Goal: Task Accomplishment & Management: Manage account settings

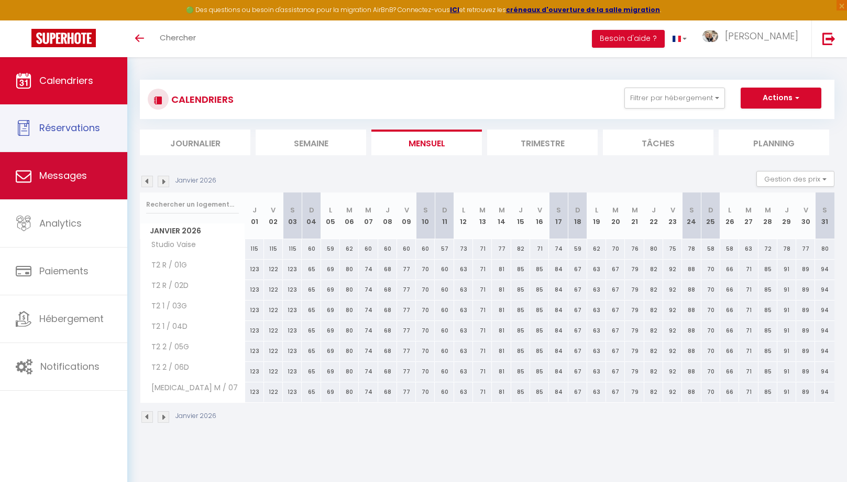
scroll to position [10, 0]
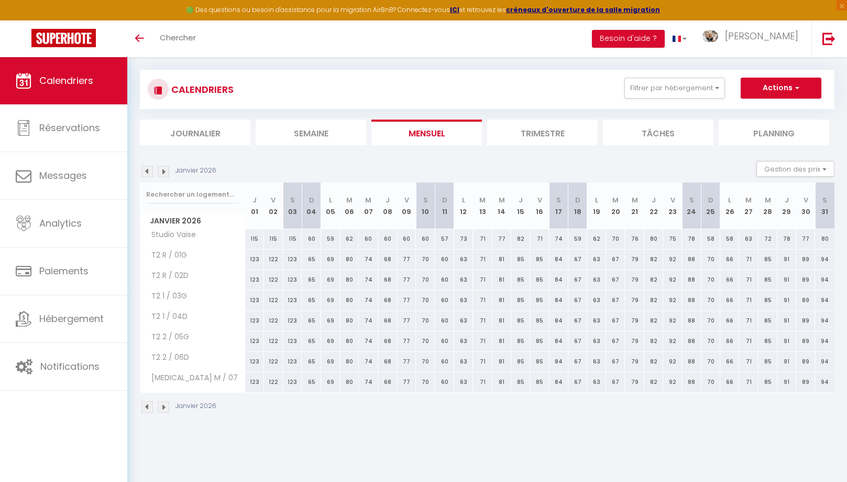
click at [145, 173] on img at bounding box center [147, 172] width 12 height 12
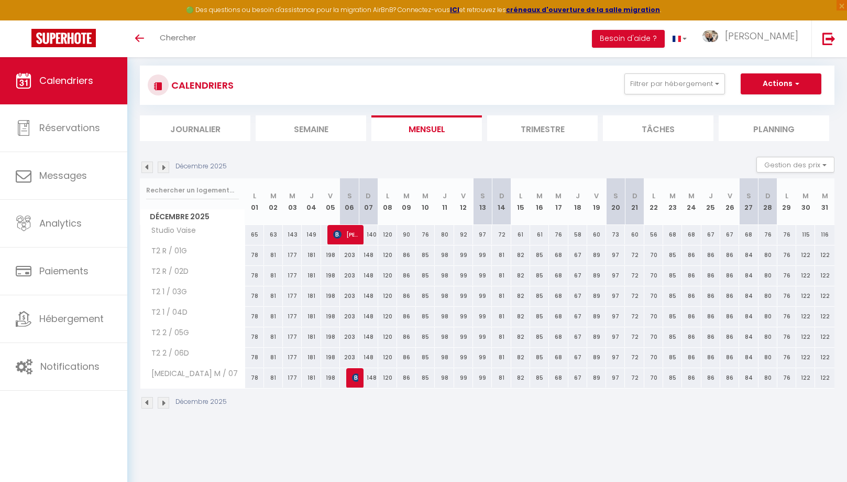
scroll to position [0, 0]
click at [145, 173] on div "Décembre 2025 Gestion des prix Nb Nuits minimum Règles Disponibilité" at bounding box center [487, 166] width 695 height 21
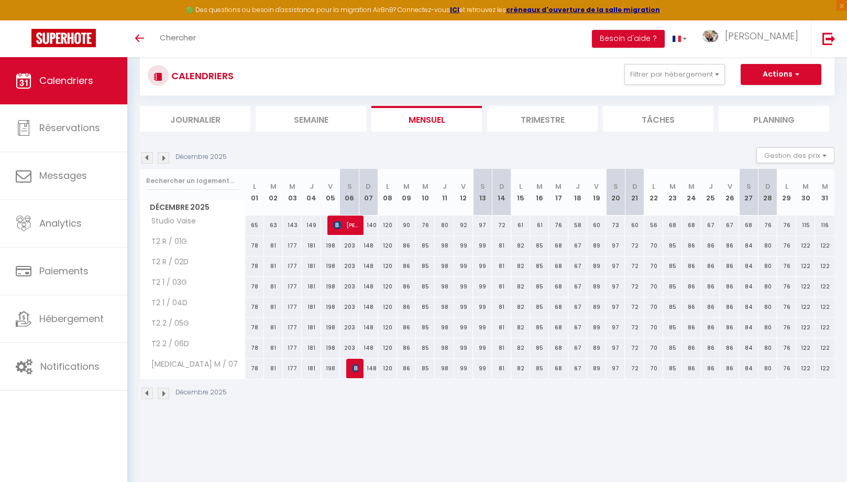
scroll to position [26, 0]
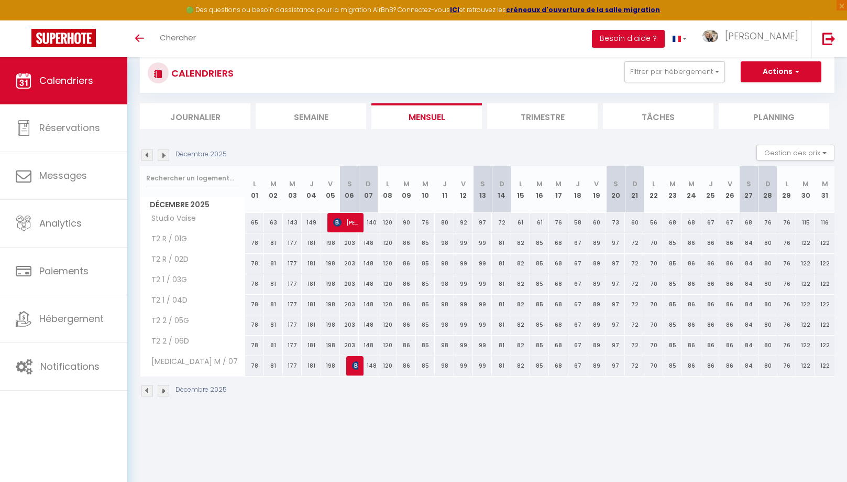
click at [146, 159] on img at bounding box center [147, 155] width 12 height 12
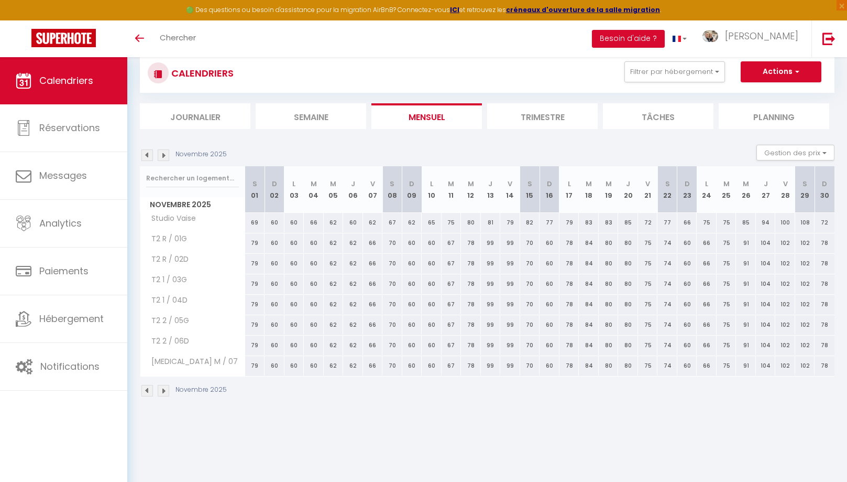
scroll to position [27, 0]
click at [146, 159] on img at bounding box center [147, 155] width 12 height 12
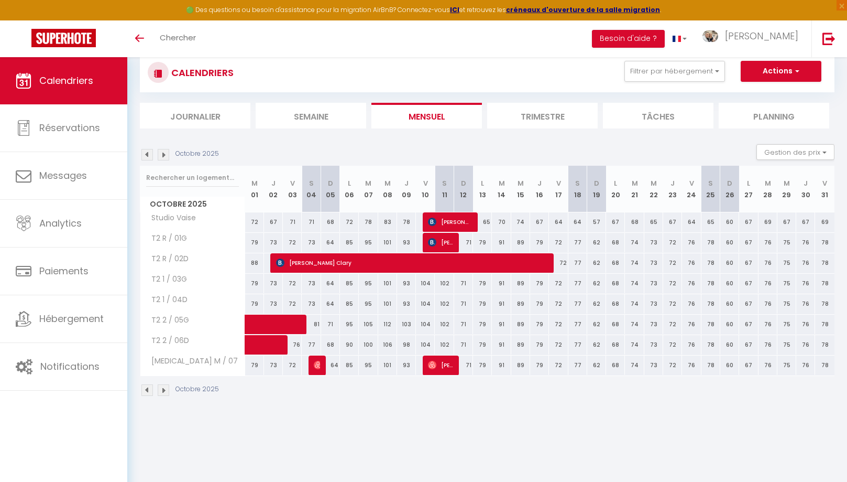
click at [146, 159] on img at bounding box center [147, 155] width 12 height 12
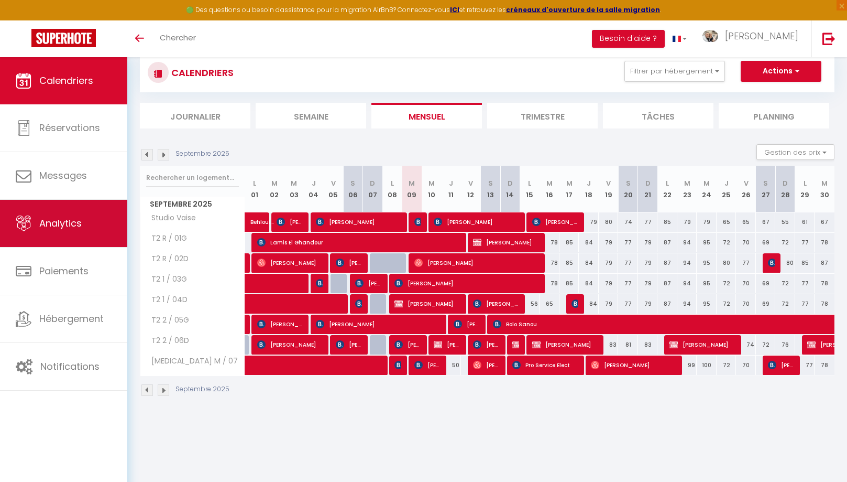
click at [96, 226] on link "Analytics" at bounding box center [63, 223] width 127 height 47
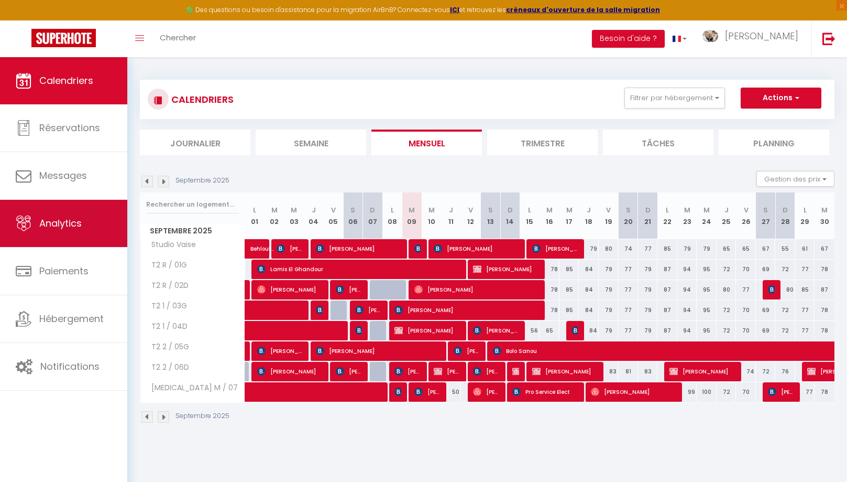
select select "2025"
select select "9"
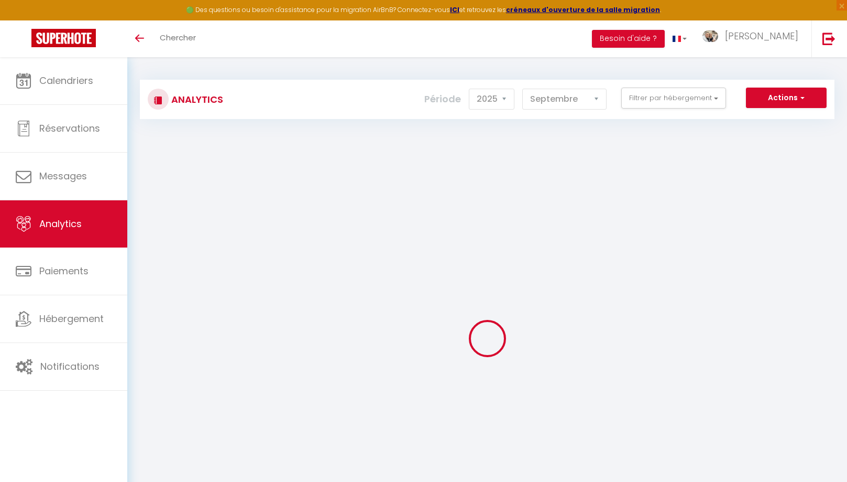
select select "2025"
select select "9"
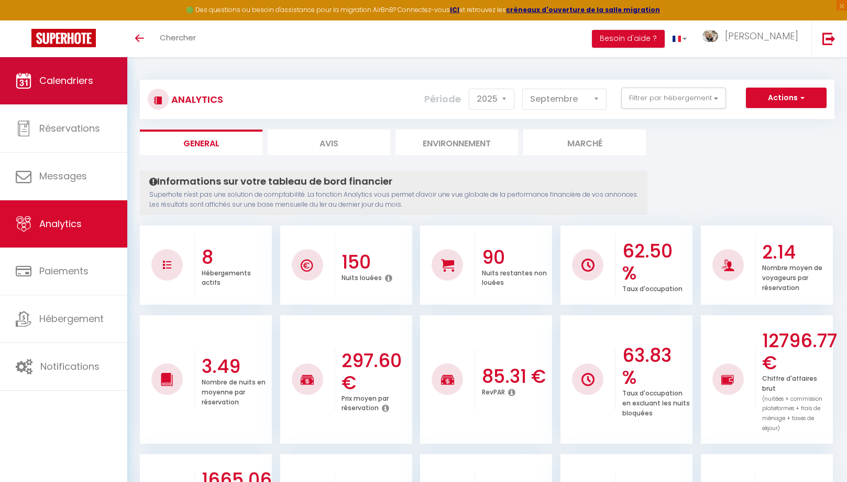
click at [88, 83] on span "Calendriers" at bounding box center [66, 80] width 54 height 13
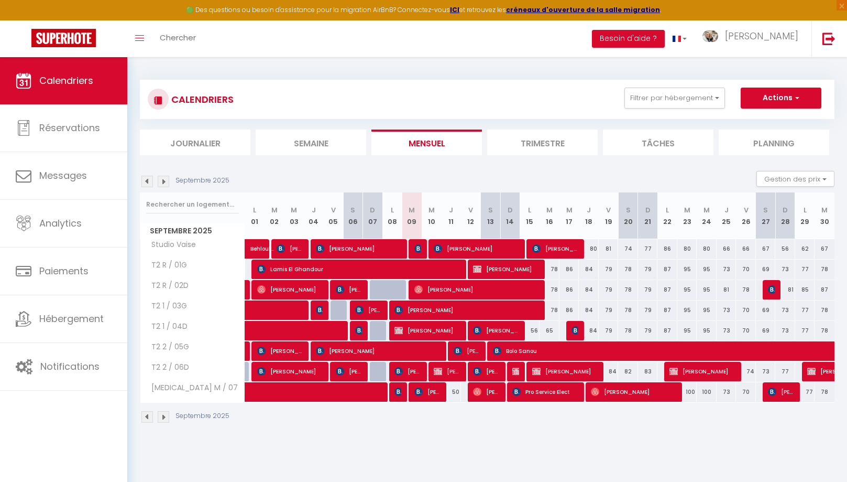
click at [425, 390] on span "[PERSON_NAME]" at bounding box center [427, 391] width 27 height 20
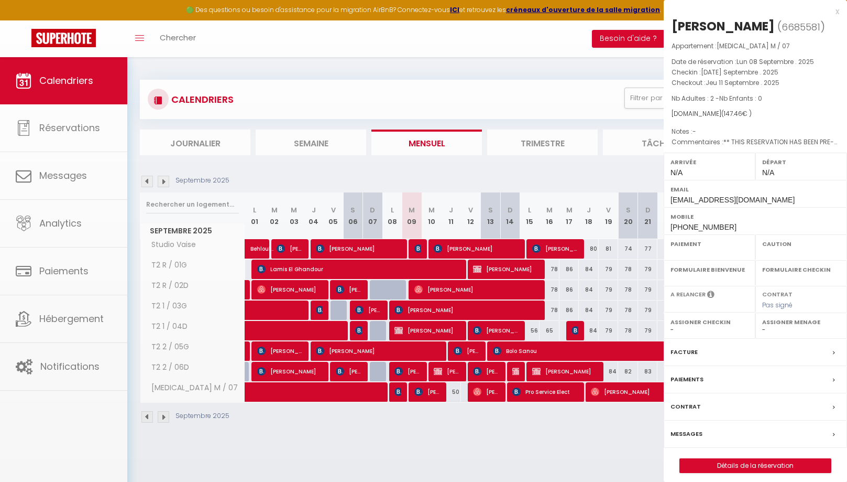
select select "OK"
select select "0"
select select "1"
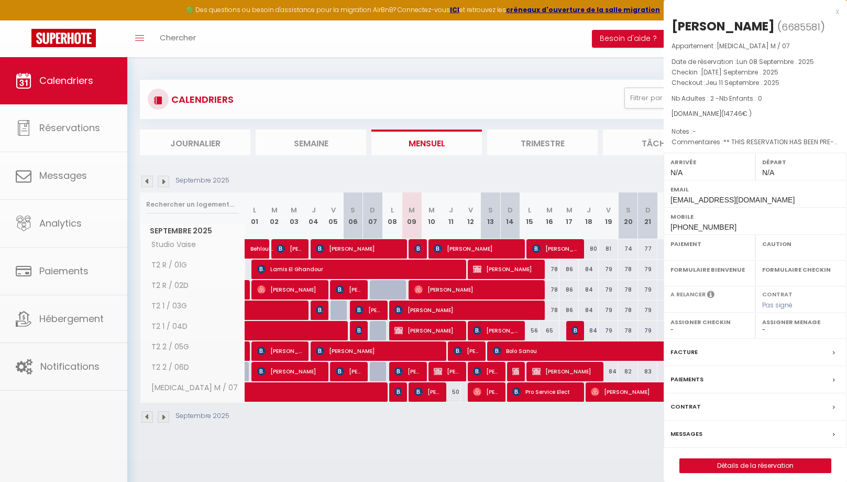
select select
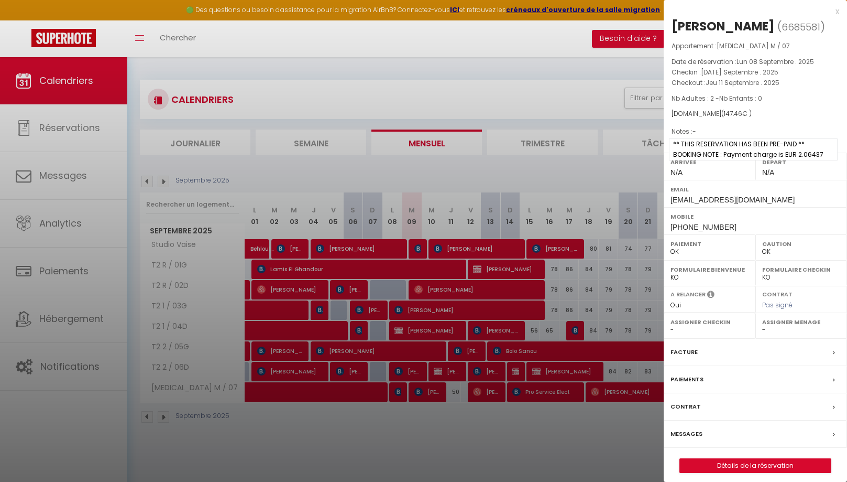
scroll to position [57, 0]
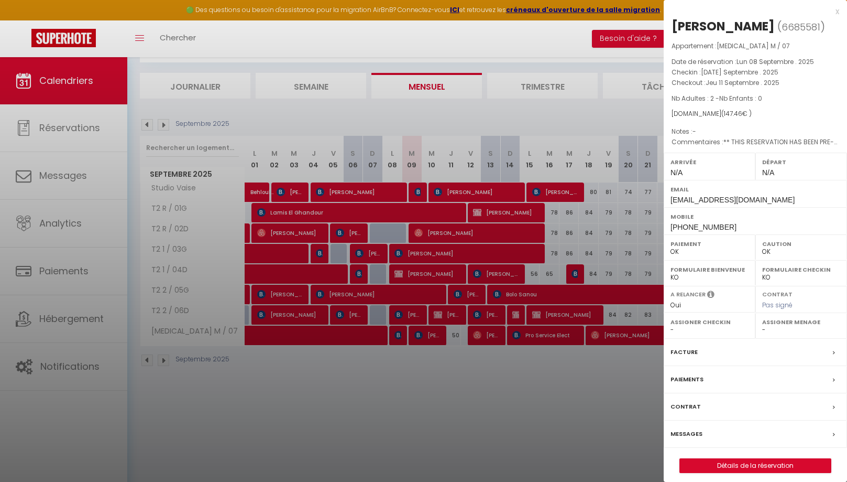
click at [840, 13] on div "x Sayuri Yanagawa ( 6685581 ) Appartement : T3 M / 07 Date de réservation : Lun…" at bounding box center [755, 244] width 183 height 488
click at [838, 13] on div "x" at bounding box center [752, 11] width 176 height 13
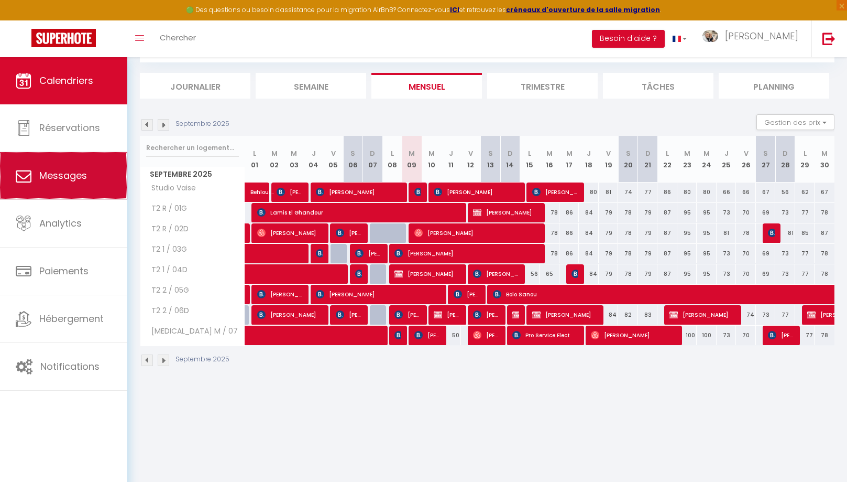
click at [38, 189] on link "Messages" at bounding box center [63, 175] width 127 height 47
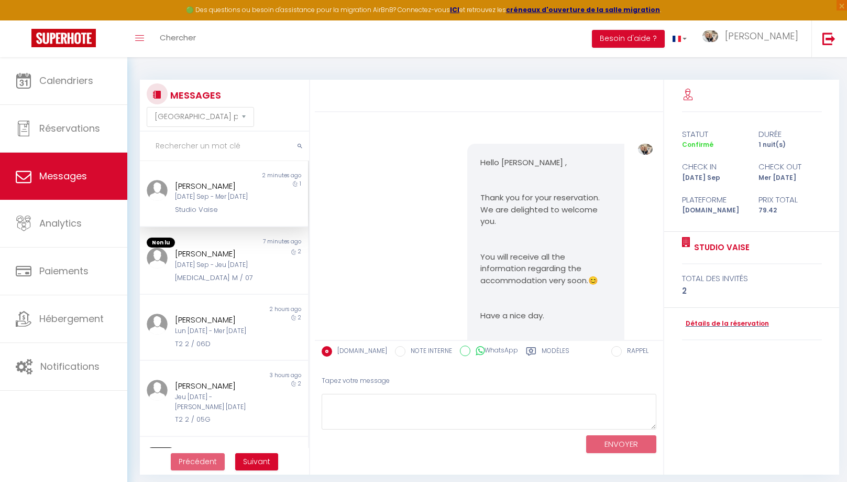
scroll to position [5240, 0]
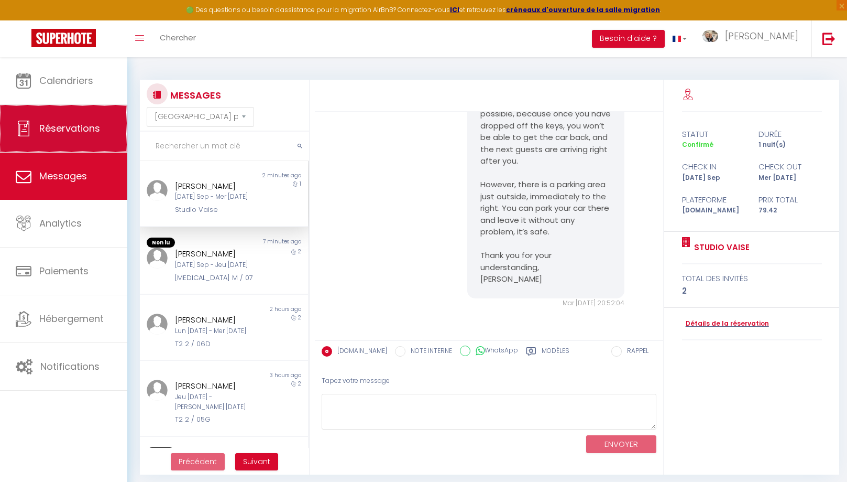
click at [73, 130] on span "Réservations" at bounding box center [69, 128] width 61 height 13
select select "no_show"
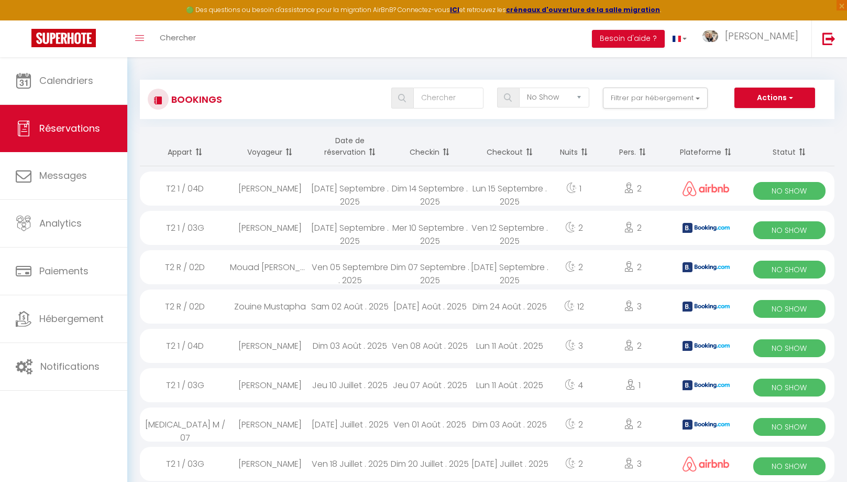
click at [276, 233] on div "[PERSON_NAME]" at bounding box center [270, 228] width 80 height 34
select select "OK"
select select "0"
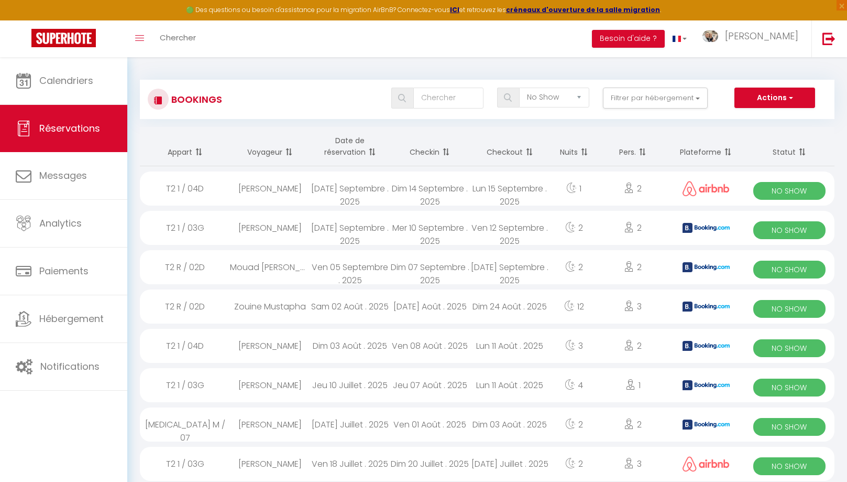
select select "1"
select select
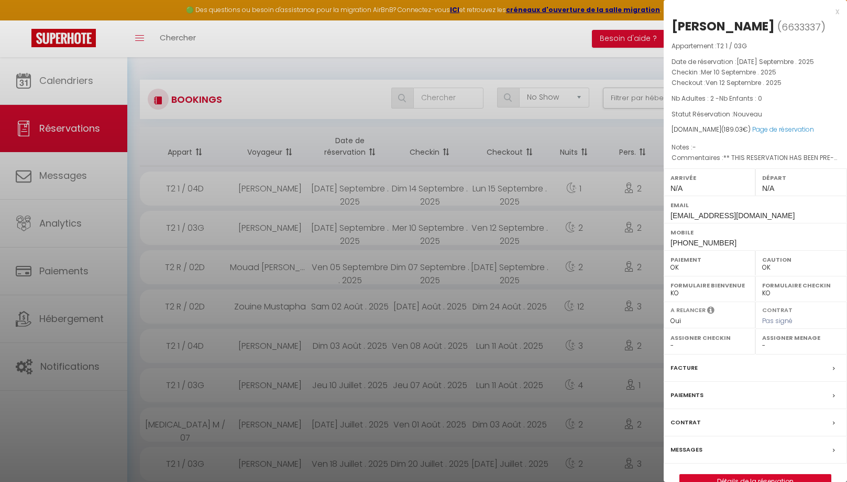
click at [682, 445] on label "Messages" at bounding box center [687, 449] width 32 height 11
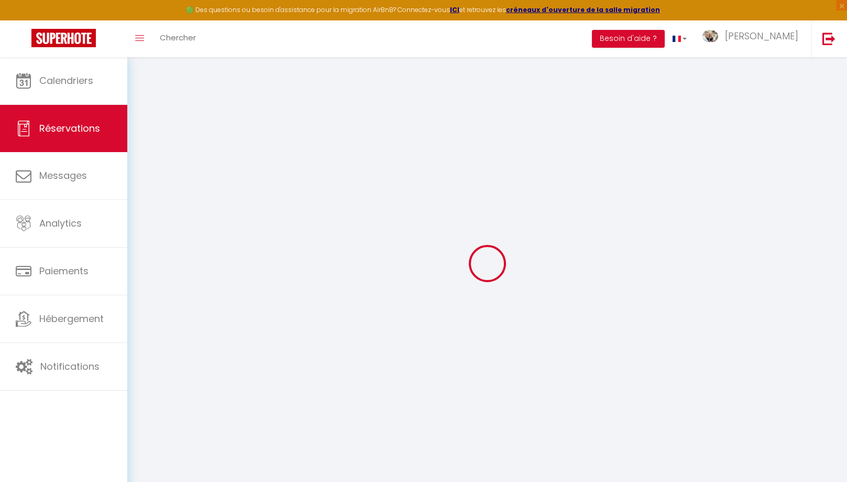
select select
checkbox input "false"
select select
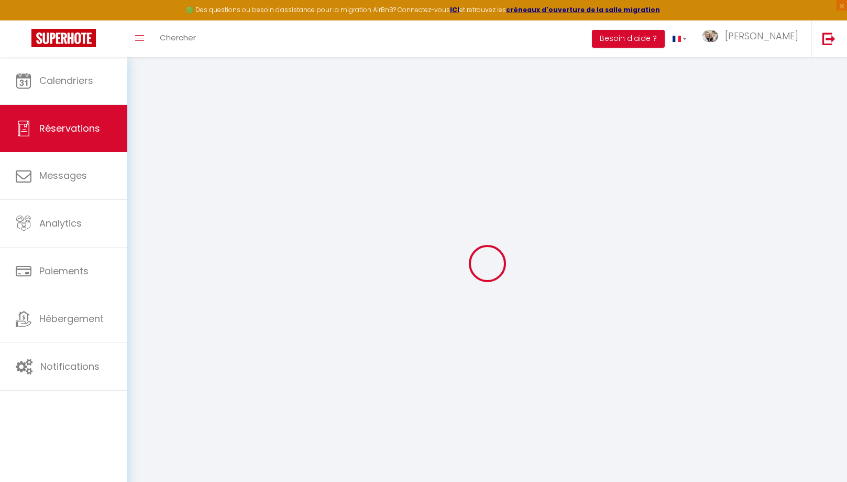
checkbox input "false"
select select
checkbox input "false"
type textarea "** THIS RESERVATION HAS BEEN PRE-PAID ** Reservation has a cancellation grace p…"
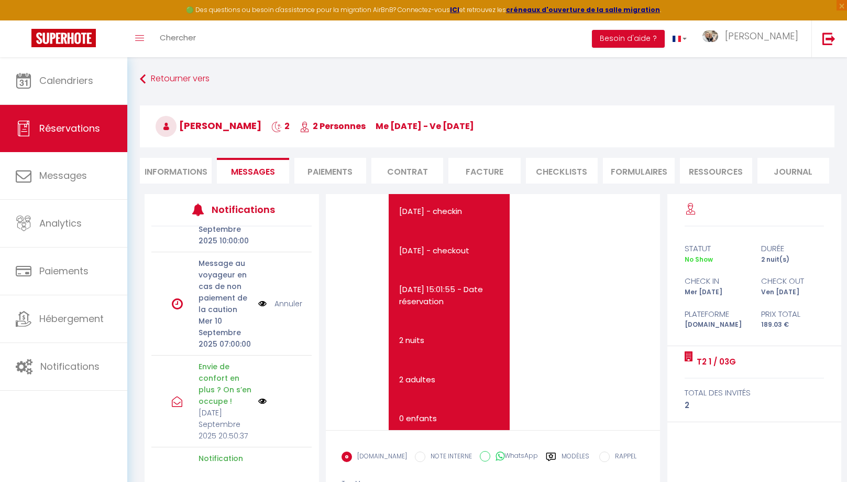
scroll to position [137, 0]
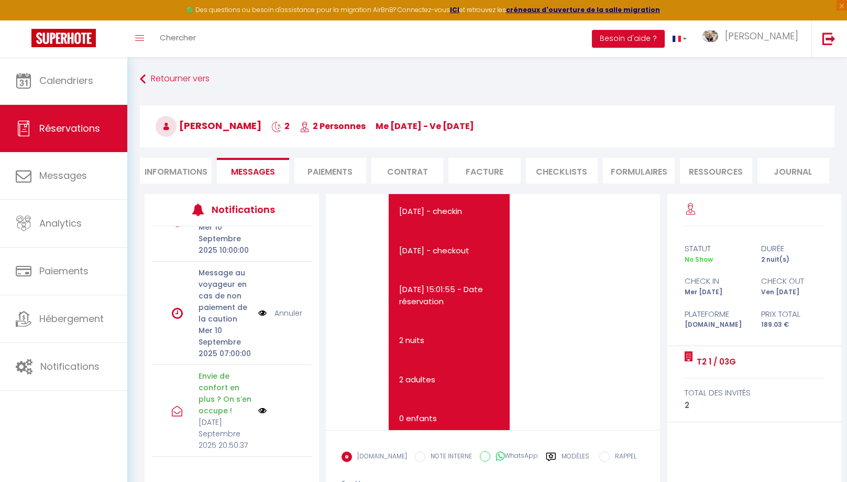
click at [283, 307] on link "Annuler" at bounding box center [289, 313] width 28 height 12
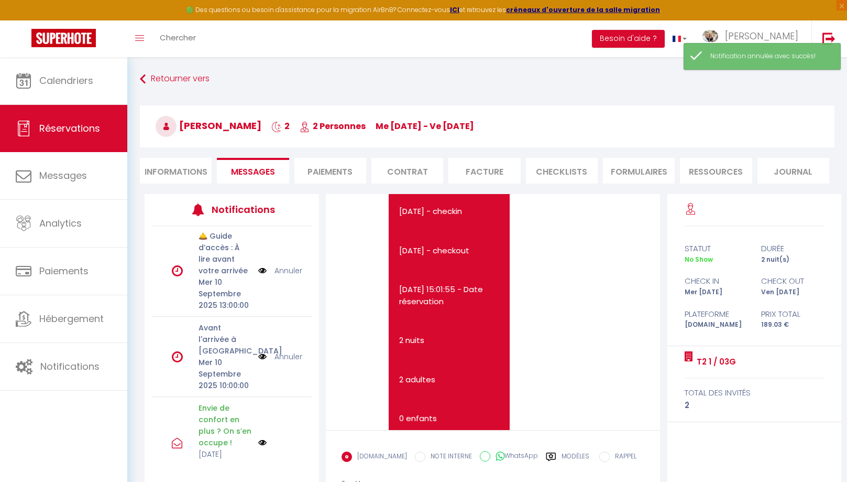
scroll to position [0, 0]
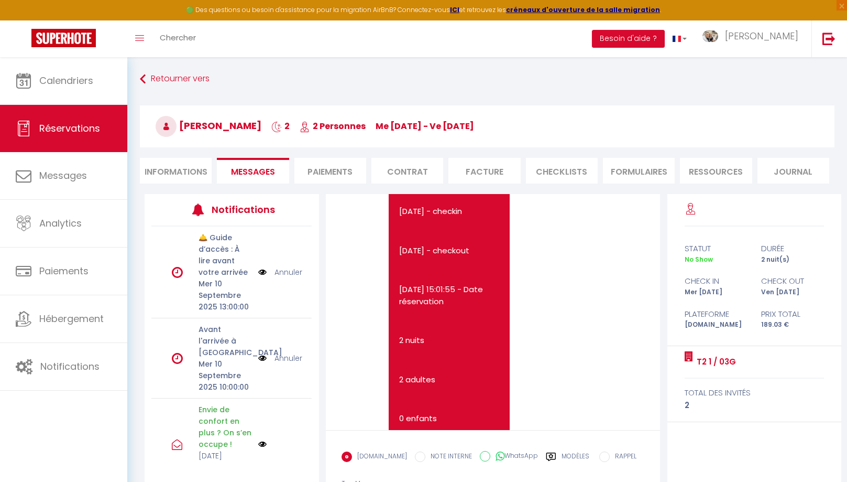
click at [263, 353] on img at bounding box center [262, 358] width 8 height 12
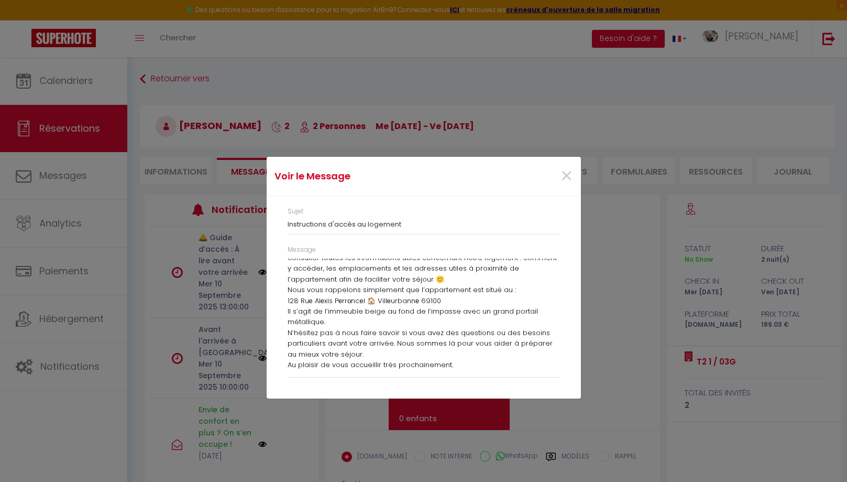
scroll to position [122, 0]
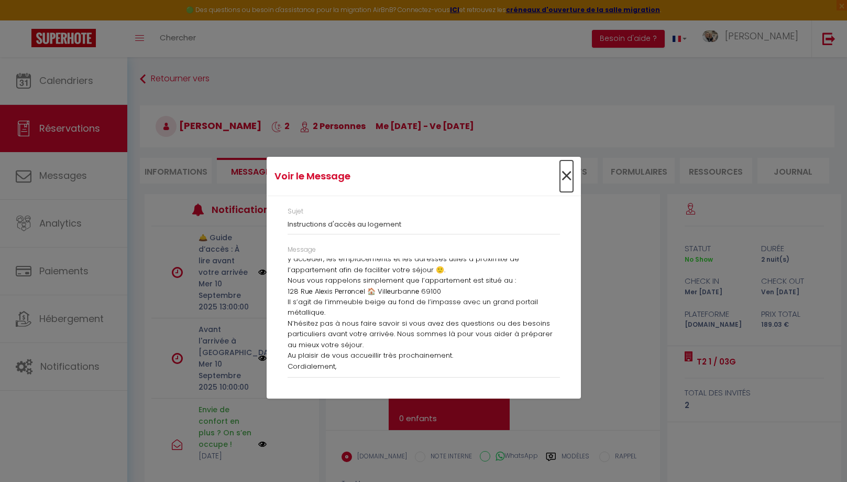
click at [565, 178] on span "×" at bounding box center [566, 175] width 13 height 31
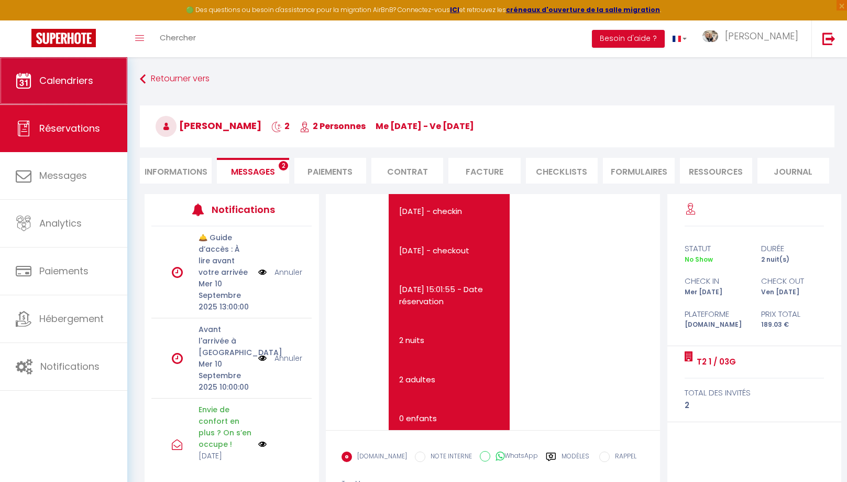
click at [62, 87] on span "Calendriers" at bounding box center [66, 80] width 54 height 13
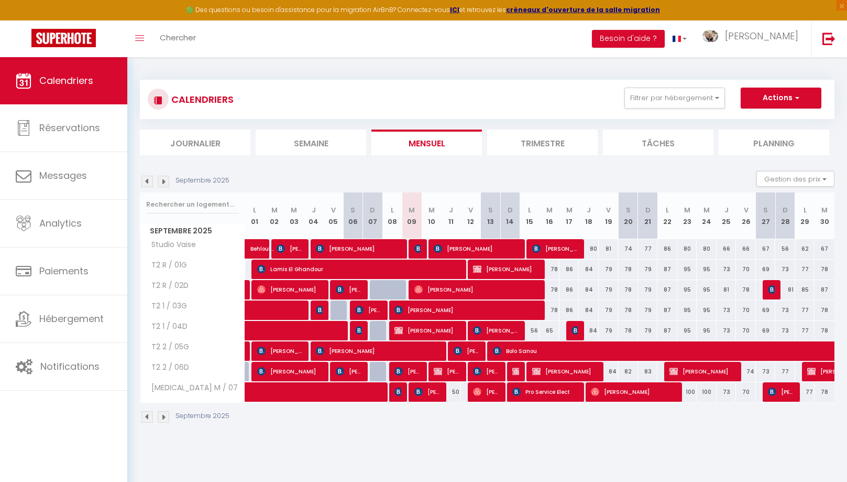
click at [455, 370] on span "[PERSON_NAME]" at bounding box center [447, 371] width 27 height 20
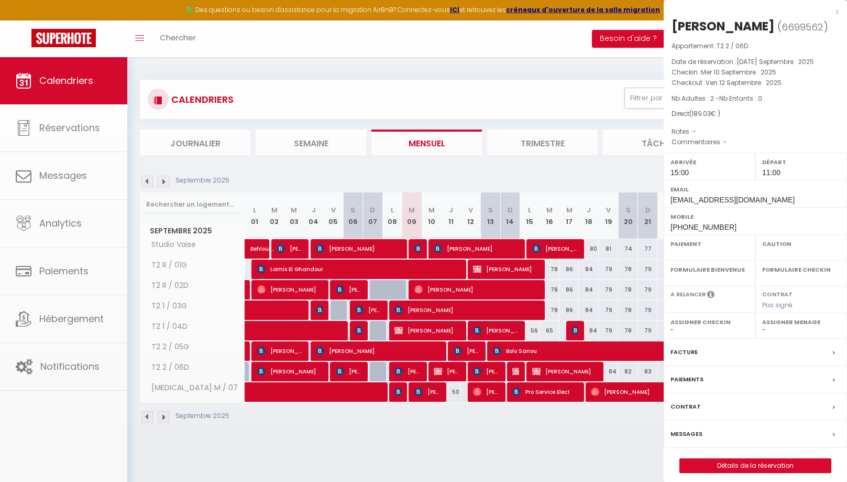
select select "OK"
select select "KO"
select select "0"
select select "1"
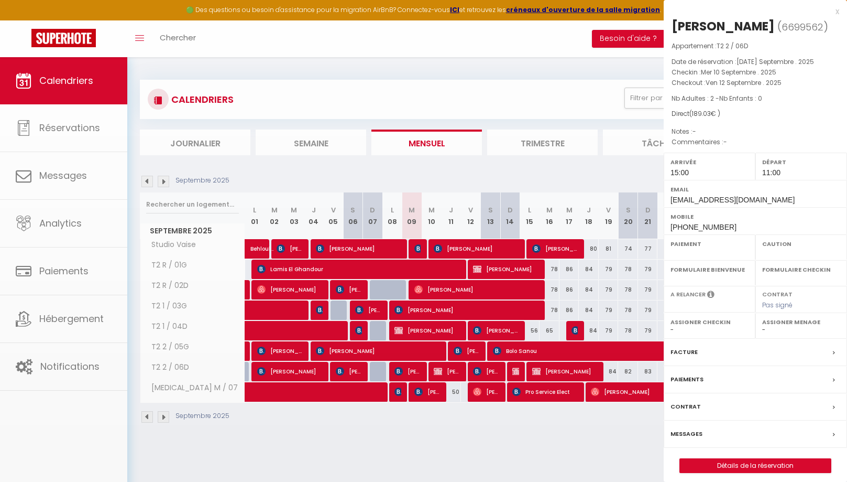
select select
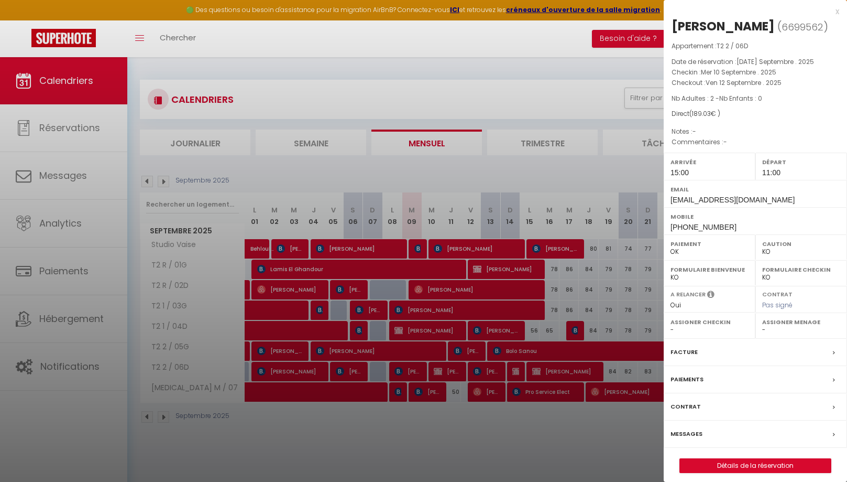
click at [689, 430] on label "Messages" at bounding box center [687, 433] width 32 height 11
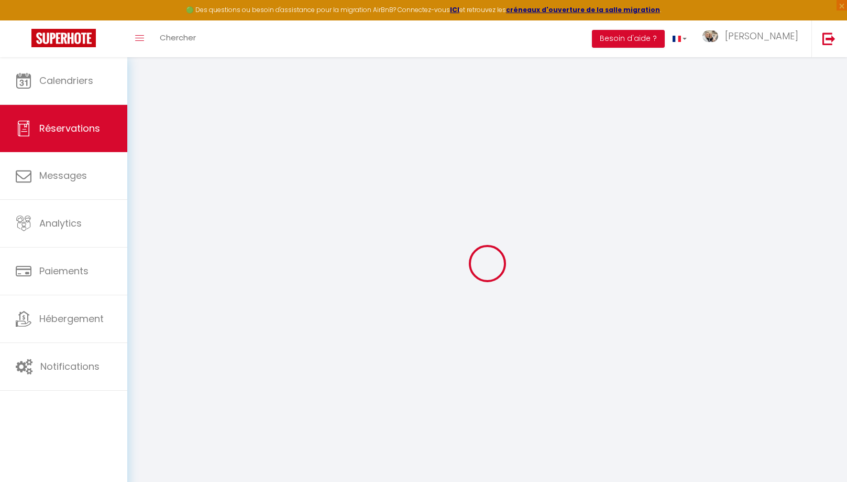
select select
checkbox input "false"
select select
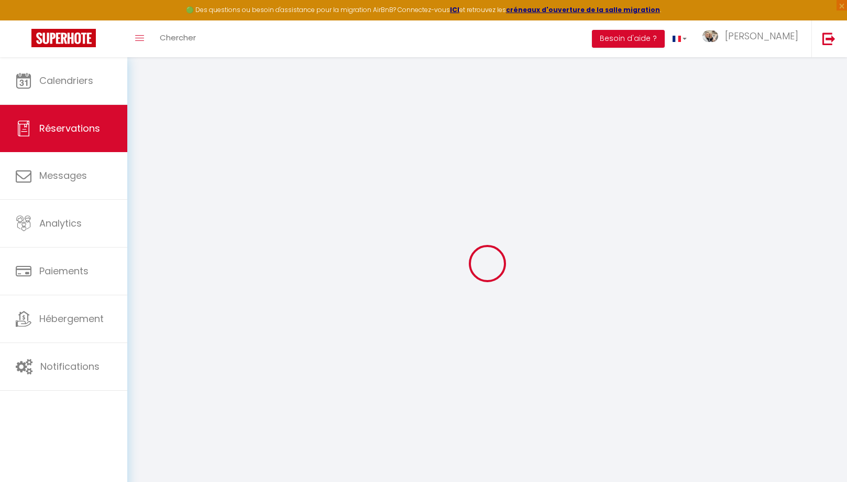
checkbox input "false"
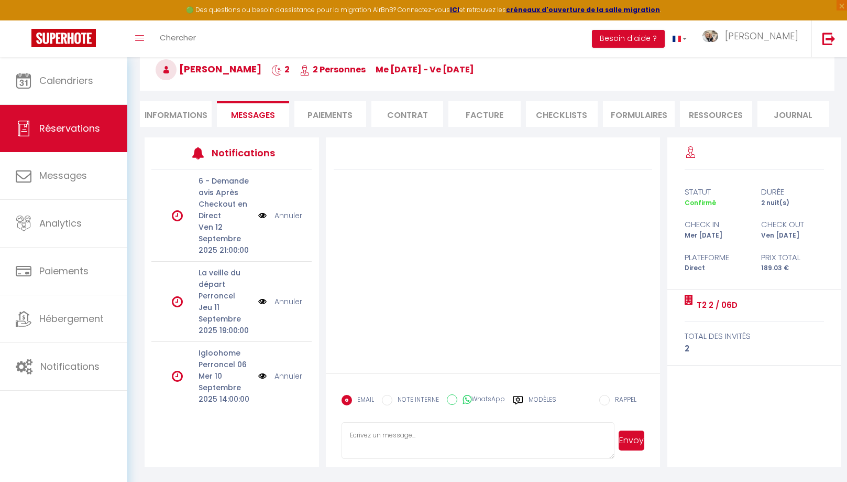
click at [175, 117] on li "Informations" at bounding box center [176, 114] width 72 height 26
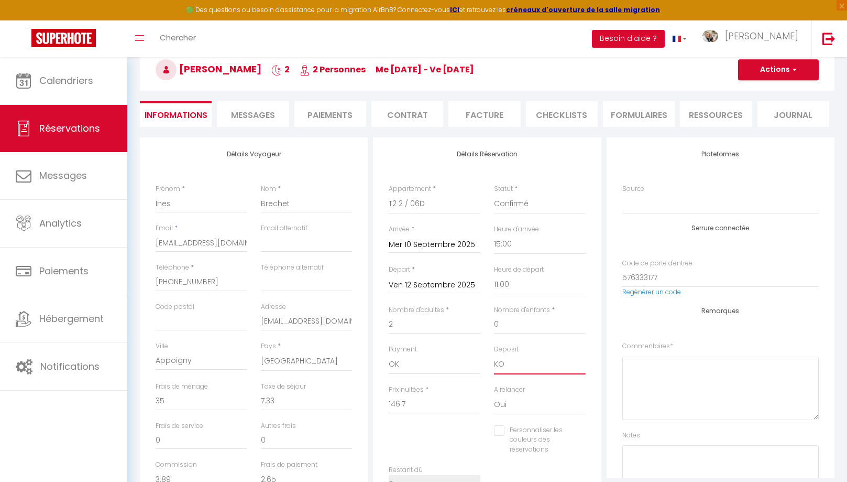
select select "15"
click option "OK" at bounding box center [0, 0] width 0 height 0
checkbox input "false"
click at [766, 72] on button "Actions" at bounding box center [778, 69] width 81 height 21
click at [757, 95] on link "Enregistrer" at bounding box center [768, 93] width 83 height 14
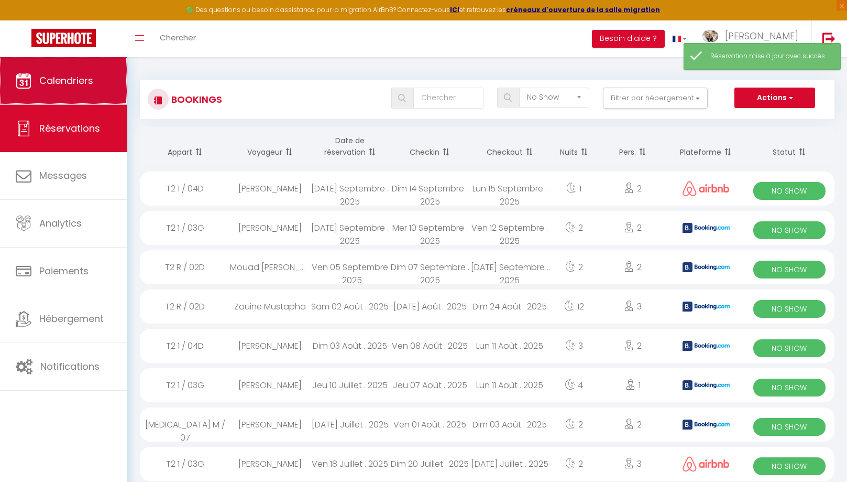
click at [65, 79] on span "Calendriers" at bounding box center [66, 80] width 54 height 13
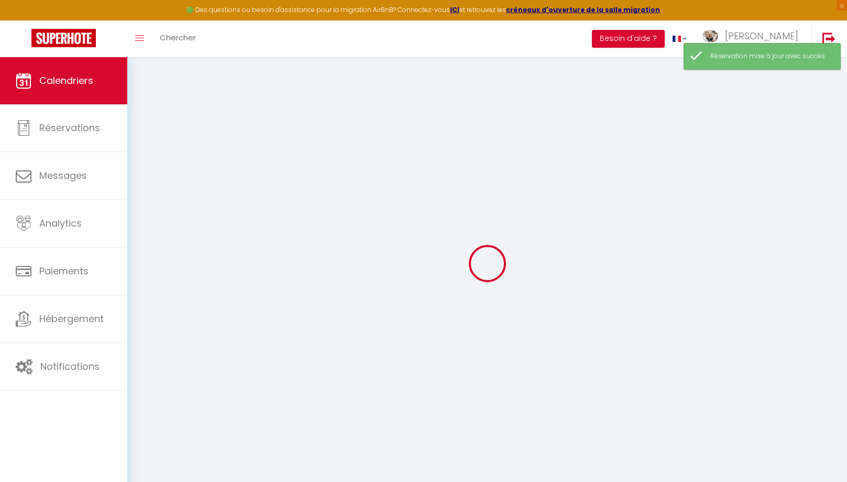
select select
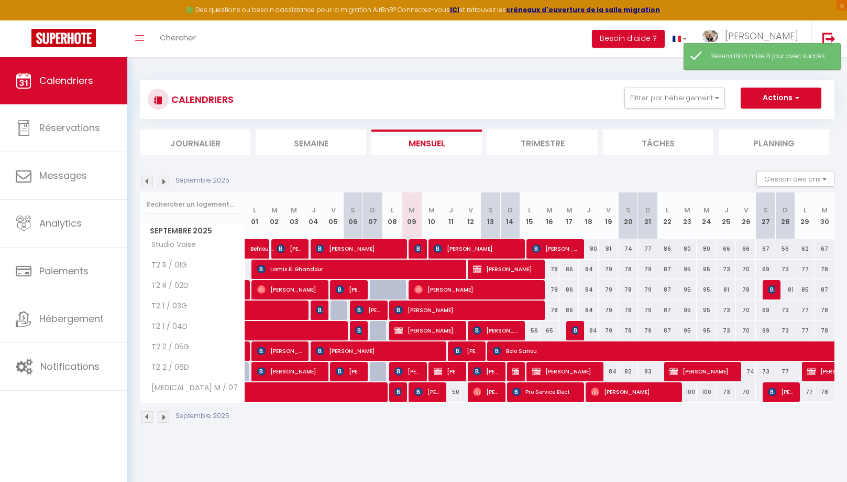
click at [446, 374] on span "[PERSON_NAME]" at bounding box center [447, 371] width 27 height 20
select select "OK"
select select "0"
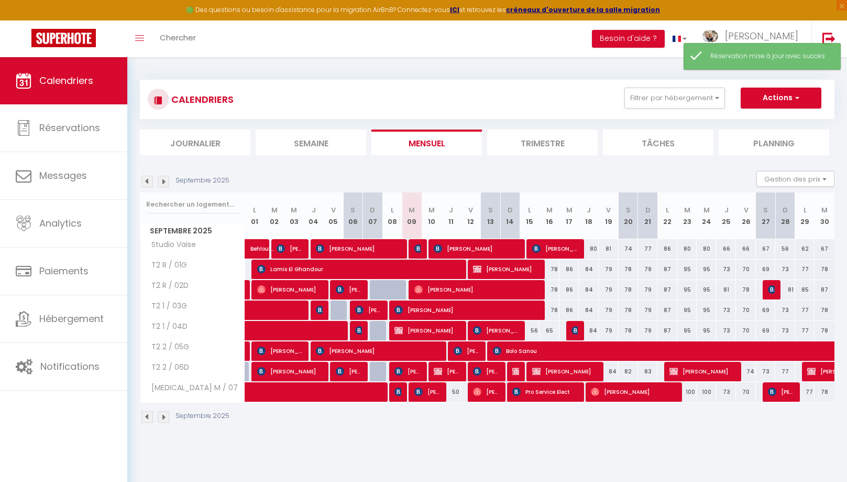
select select "1"
select select
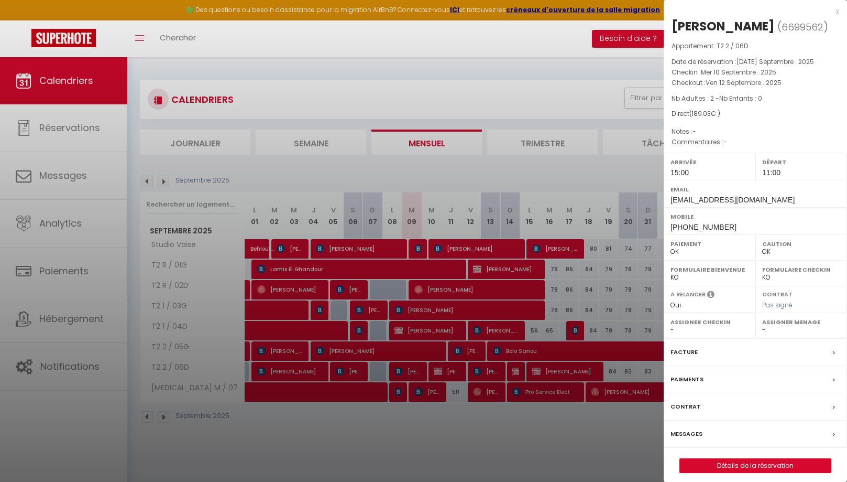
click at [690, 431] on label "Messages" at bounding box center [687, 433] width 32 height 11
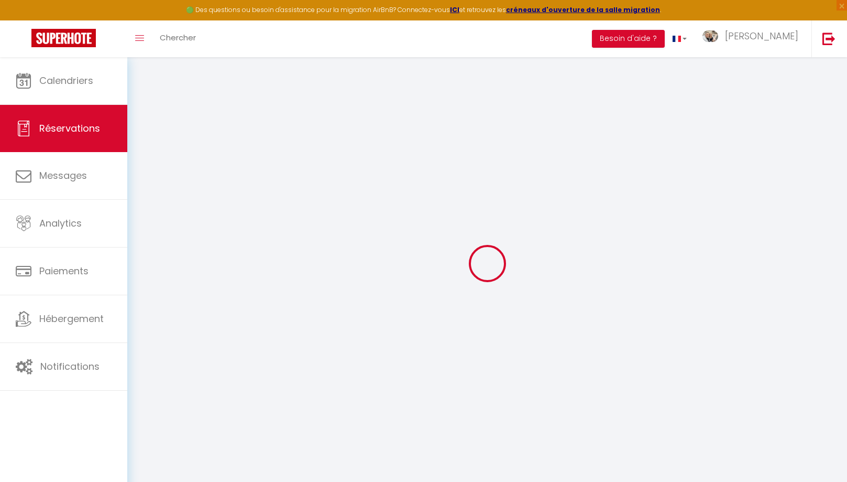
select select
checkbox input "false"
select select
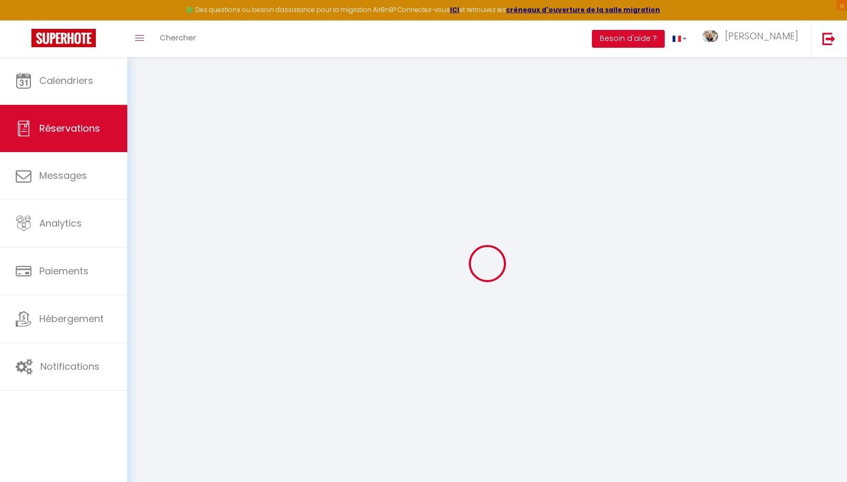
checkbox input "false"
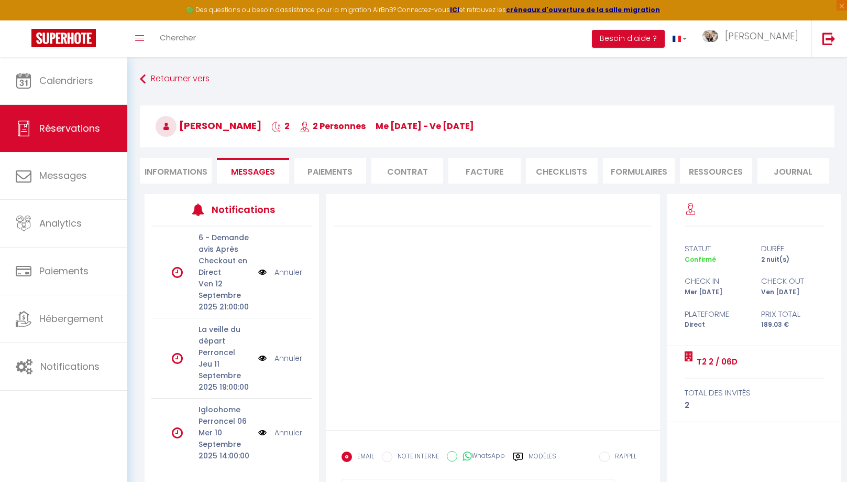
click at [177, 174] on li "Informations" at bounding box center [176, 171] width 72 height 26
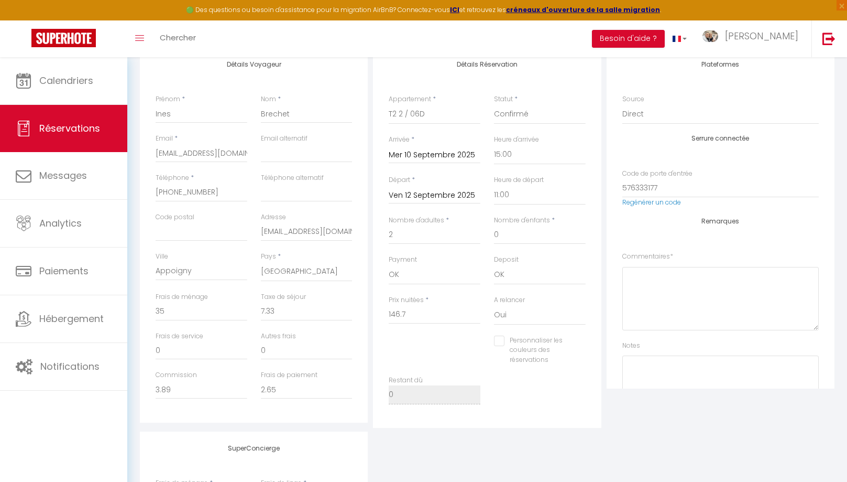
scroll to position [147, 0]
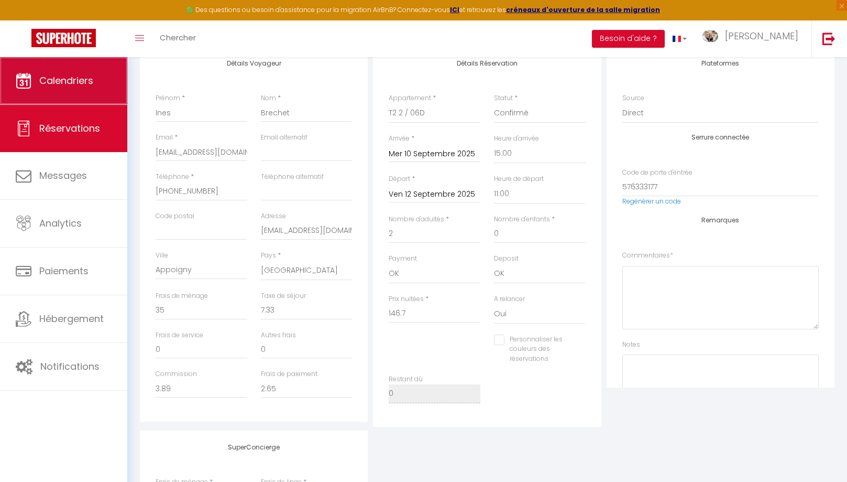
click at [92, 94] on link "Calendriers" at bounding box center [63, 80] width 127 height 47
